Goal: Information Seeking & Learning: Learn about a topic

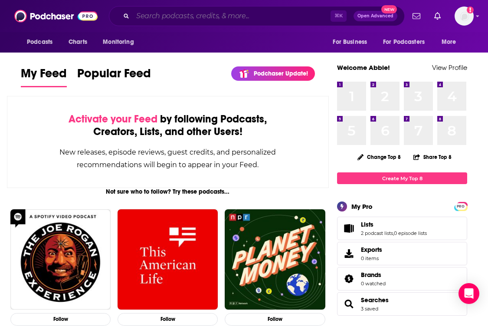
click at [218, 16] on input "Search podcasts, credits, & more..." at bounding box center [232, 16] width 198 height 14
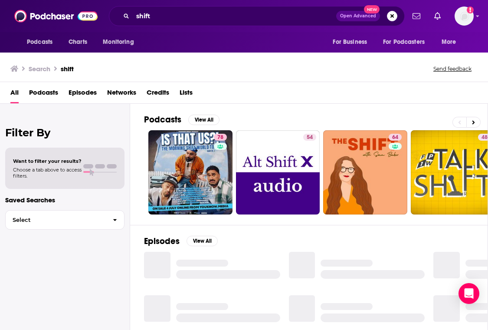
click at [135, 135] on div "Podcasts View All 78 54 64 48 54 56 52 49 + 8k Episodes View All Lists View All…" at bounding box center [309, 218] width 358 height 228
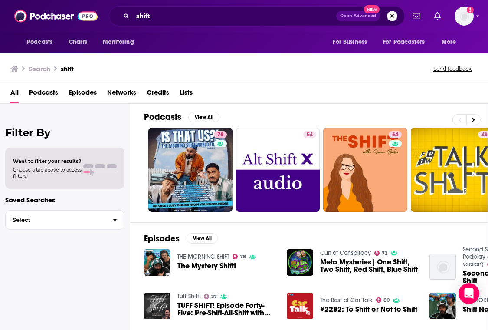
scroll to position [3, 0]
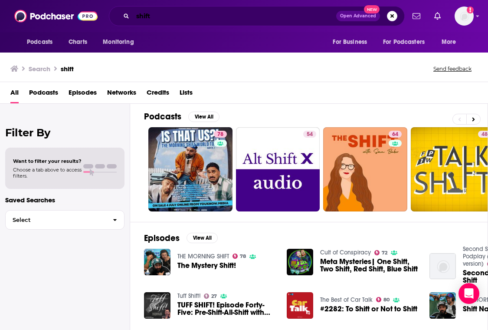
click at [179, 12] on input "shift" at bounding box center [235, 16] width 204 height 14
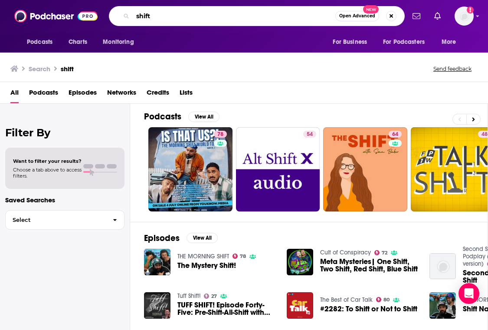
click at [179, 12] on input "shift" at bounding box center [234, 16] width 203 height 14
type input "SHIFT"
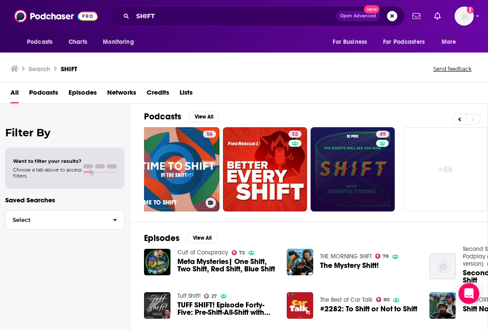
scroll to position [0, 450]
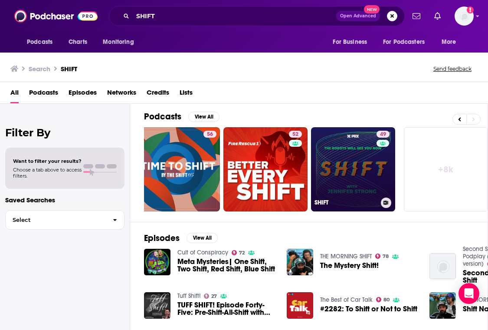
click at [374, 154] on link "49 SHIFT" at bounding box center [353, 169] width 84 height 84
